Goal: Information Seeking & Learning: Learn about a topic

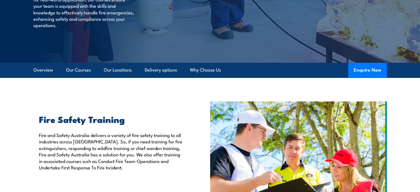
scroll to position [83, 0]
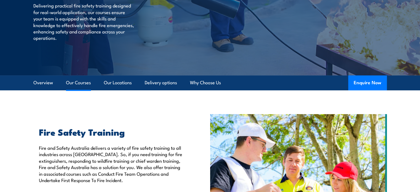
click at [79, 82] on link "Our Courses" at bounding box center [78, 82] width 25 height 15
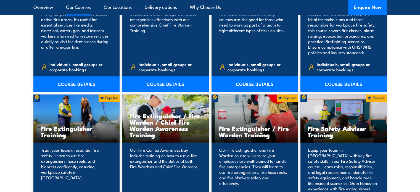
scroll to position [501, 0]
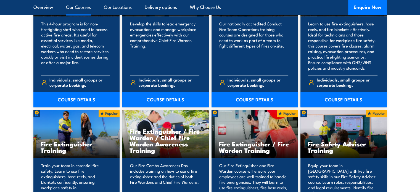
click at [347, 142] on h3 "Fire Safety Adviser Training" at bounding box center [344, 147] width 72 height 13
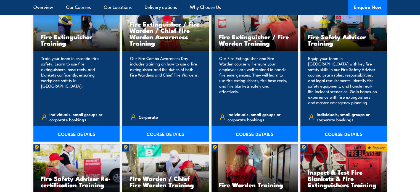
scroll to position [612, 0]
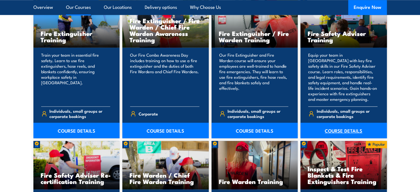
click at [341, 130] on link "COURSE DETAILS" at bounding box center [343, 130] width 86 height 15
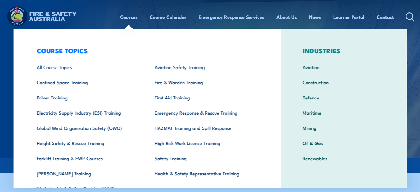
click at [129, 17] on link "Courses" at bounding box center [128, 17] width 17 height 15
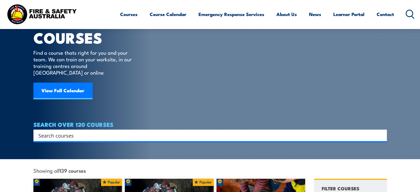
scroll to position [55, 0]
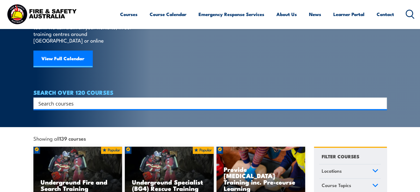
click at [67, 99] on input "Search input" at bounding box center [206, 103] width 336 height 8
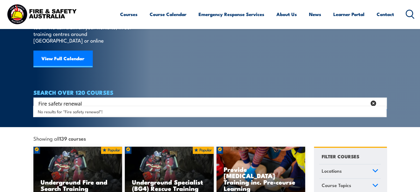
type input "Fire safety renewal"
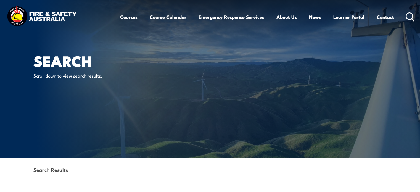
click at [408, 14] on icon at bounding box center [410, 16] width 9 height 9
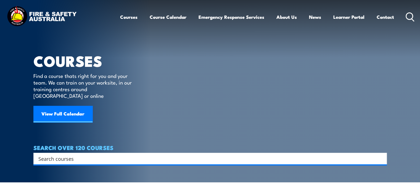
click at [57, 154] on input "Search input" at bounding box center [206, 158] width 336 height 8
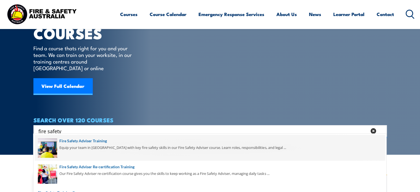
scroll to position [55, 0]
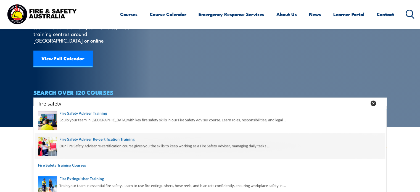
type input "fire safety"
click at [96, 138] on span at bounding box center [210, 146] width 350 height 26
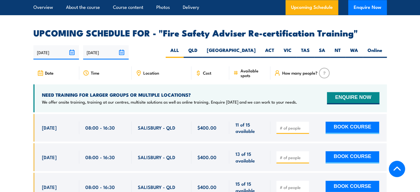
scroll to position [911, 0]
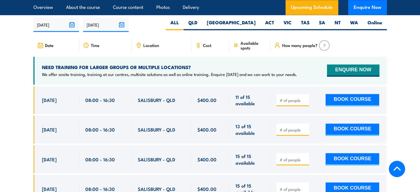
click at [17, 129] on section "UPCOMING SCHEDULE FOR - "Fire Safety Adviser Re-certification Training" [DATE] …" at bounding box center [210, 150] width 420 height 298
